Goal: Find specific page/section: Find specific page/section

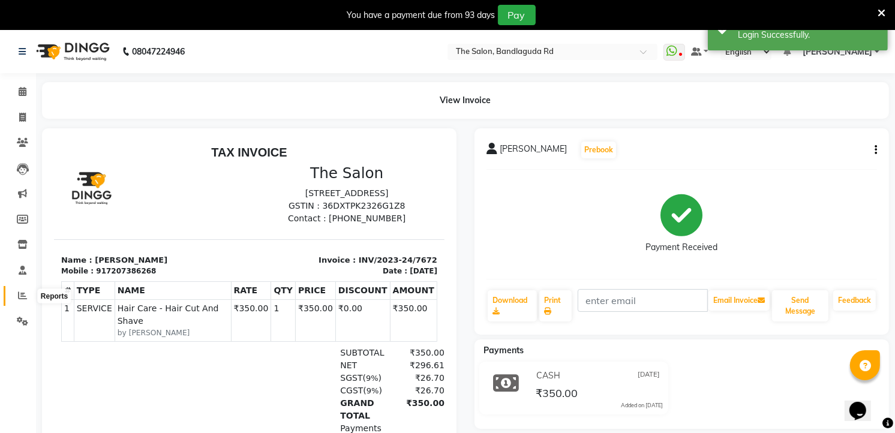
click at [22, 298] on icon at bounding box center [22, 295] width 9 height 9
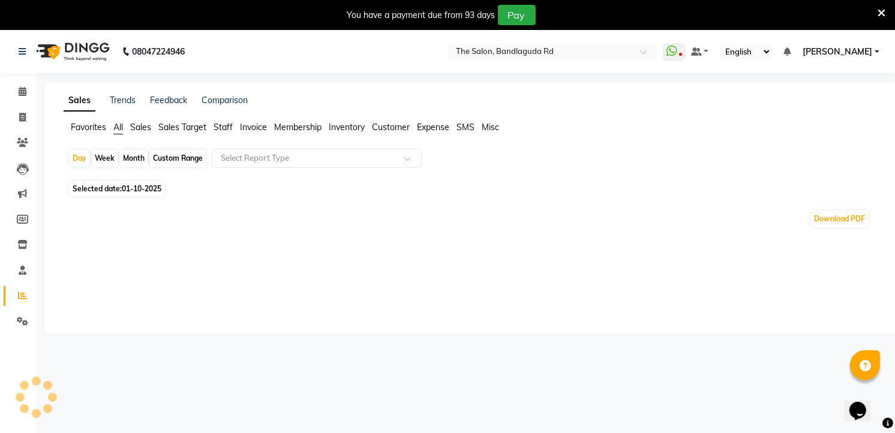
click at [127, 161] on div "Month" at bounding box center [134, 158] width 28 height 17
select select "10"
select select "2025"
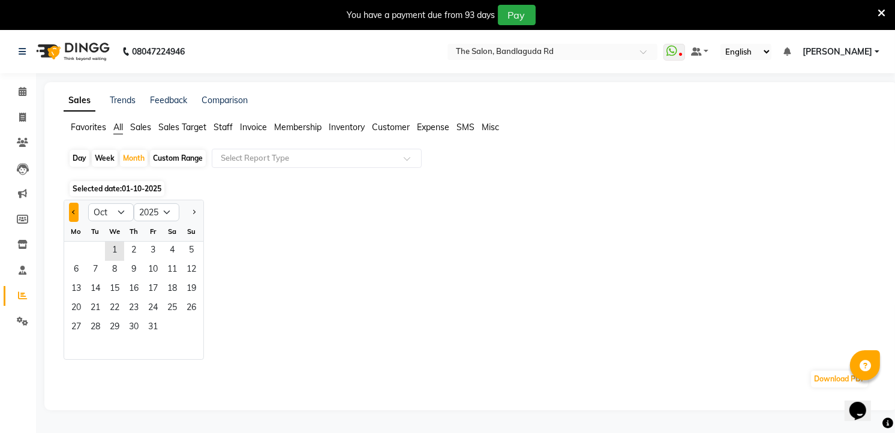
click at [73, 218] on button "Previous month" at bounding box center [74, 212] width 10 height 19
select select "9"
click at [81, 256] on span "1" at bounding box center [76, 251] width 19 height 19
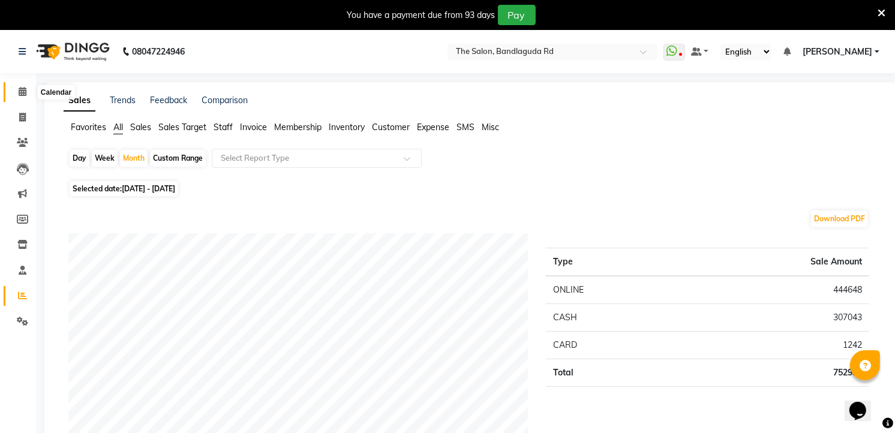
click at [14, 88] on span at bounding box center [22, 92] width 21 height 14
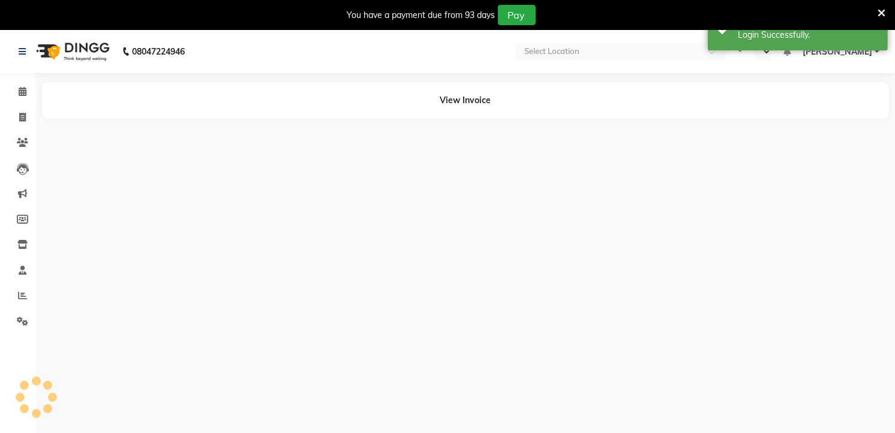
select select "en"
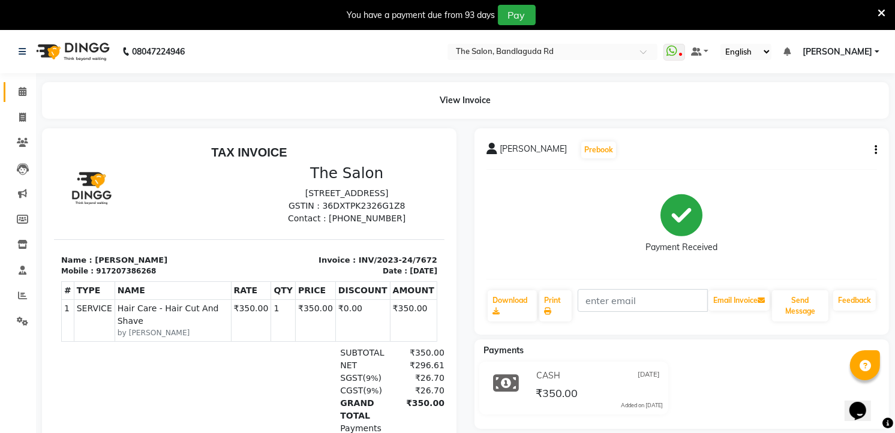
click at [7, 94] on link "Calendar" at bounding box center [18, 92] width 29 height 20
